Goal: Transaction & Acquisition: Purchase product/service

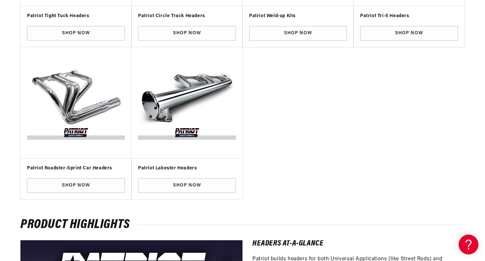
scroll to position [428, 0]
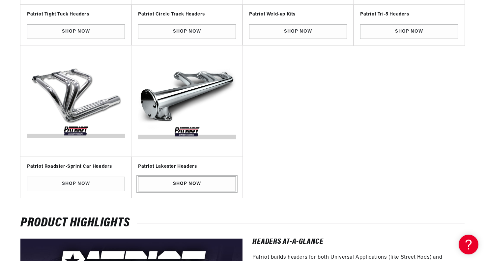
click at [187, 181] on link "Shop Now" at bounding box center [187, 183] width 98 height 15
click at [196, 183] on link "Shop Now" at bounding box center [187, 183] width 98 height 15
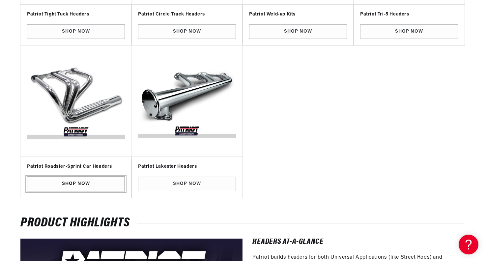
click at [66, 184] on link "Shop Now" at bounding box center [76, 183] width 98 height 15
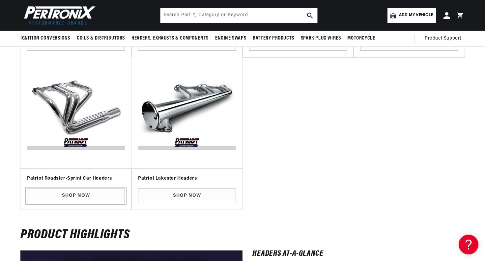
scroll to position [329, 0]
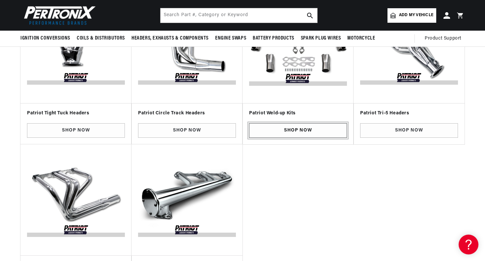
click at [299, 131] on link "Shop Now" at bounding box center [298, 130] width 98 height 15
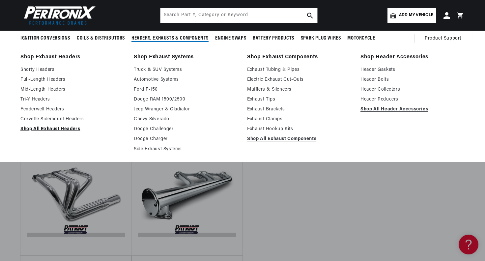
click at [47, 128] on link "Shop All Exhaust Headers" at bounding box center [72, 129] width 104 height 8
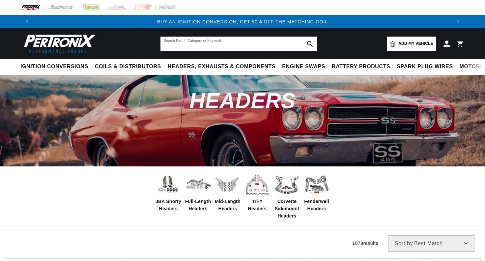
click at [211, 43] on input "text" at bounding box center [238, 44] width 157 height 14
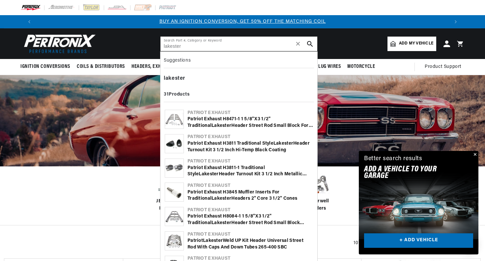
type input "lakester"
click at [225, 119] on div "Patriot Exhaust H8471-1 1 5/8"x3 1/2" Traditional Lakester Header Street Rod Sm…" at bounding box center [249, 122] width 125 height 13
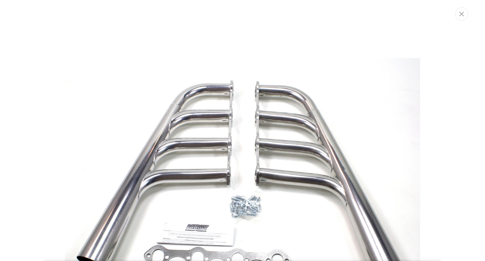
scroll to position [54, 0]
